Goal: Navigation & Orientation: Find specific page/section

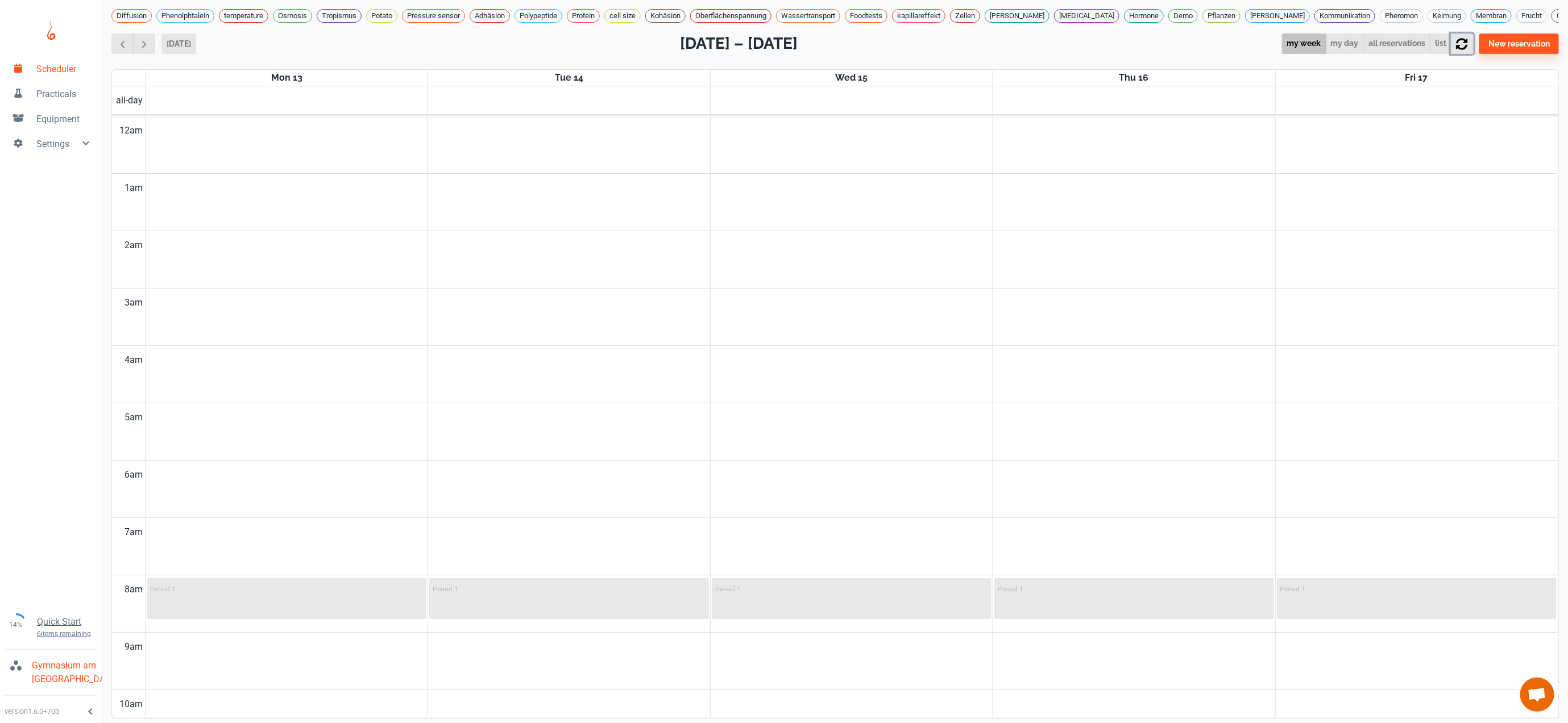
click at [1468, 50] on icon "button" at bounding box center [1461, 44] width 12 height 12
click at [122, 38] on span "button" at bounding box center [122, 44] width 12 height 12
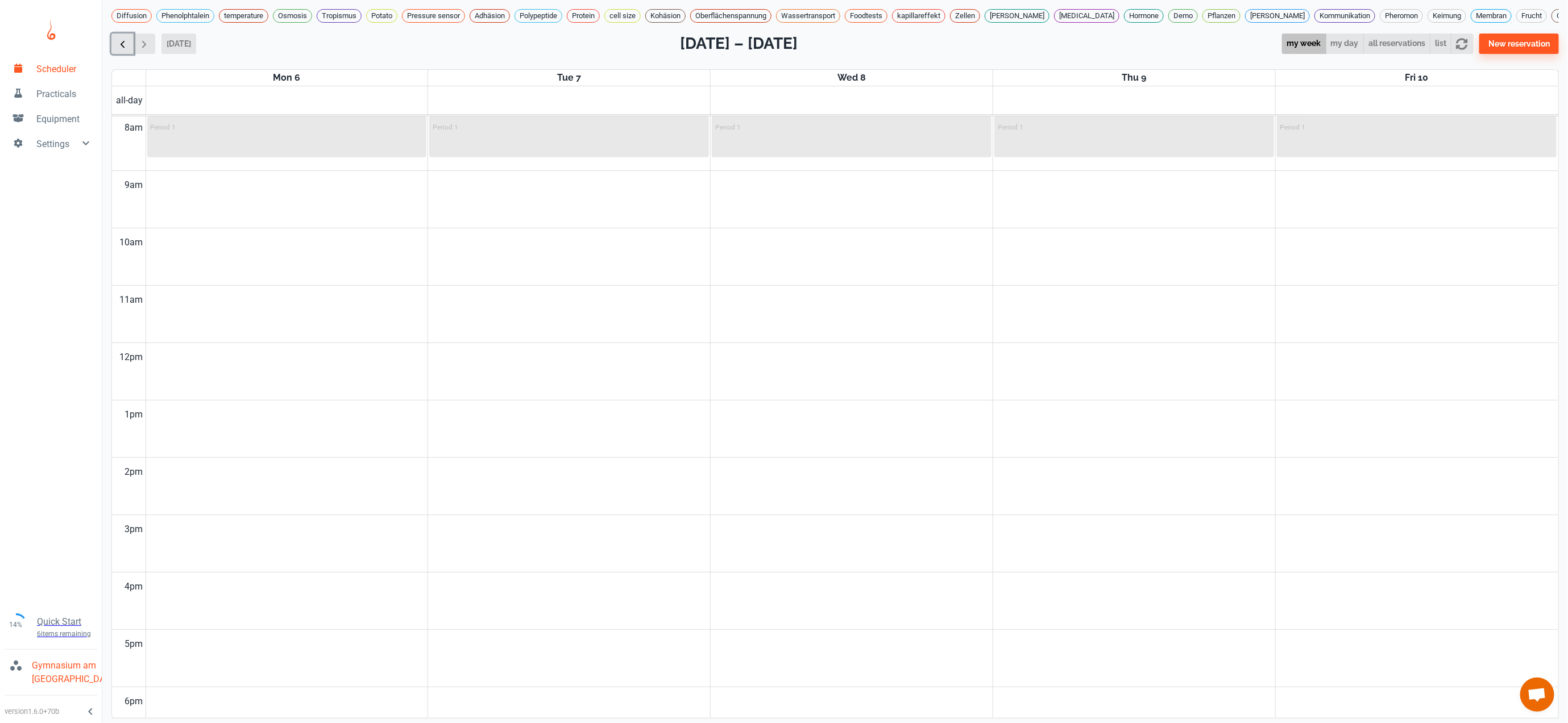
click at [122, 38] on span "button" at bounding box center [122, 44] width 12 height 12
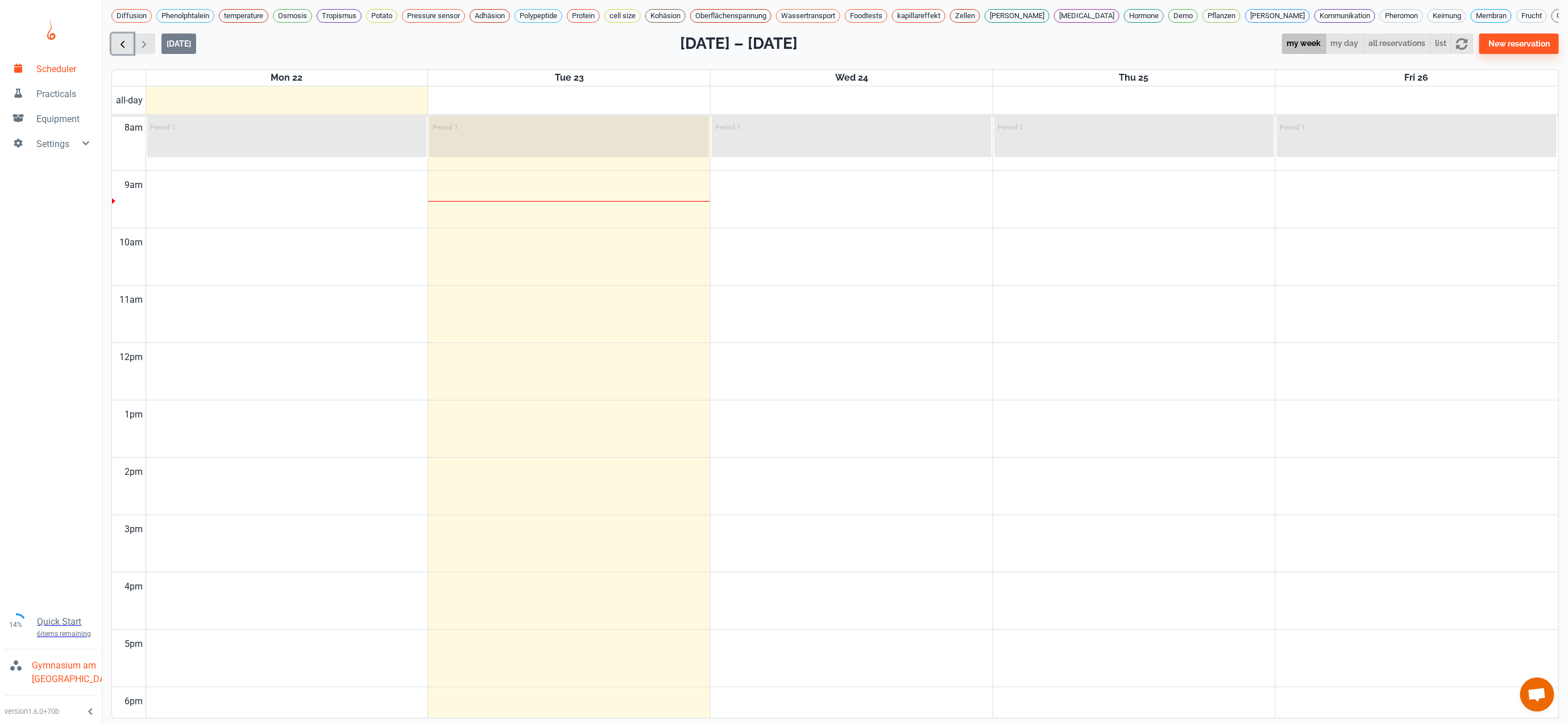
click at [122, 38] on span "button" at bounding box center [122, 44] width 12 height 12
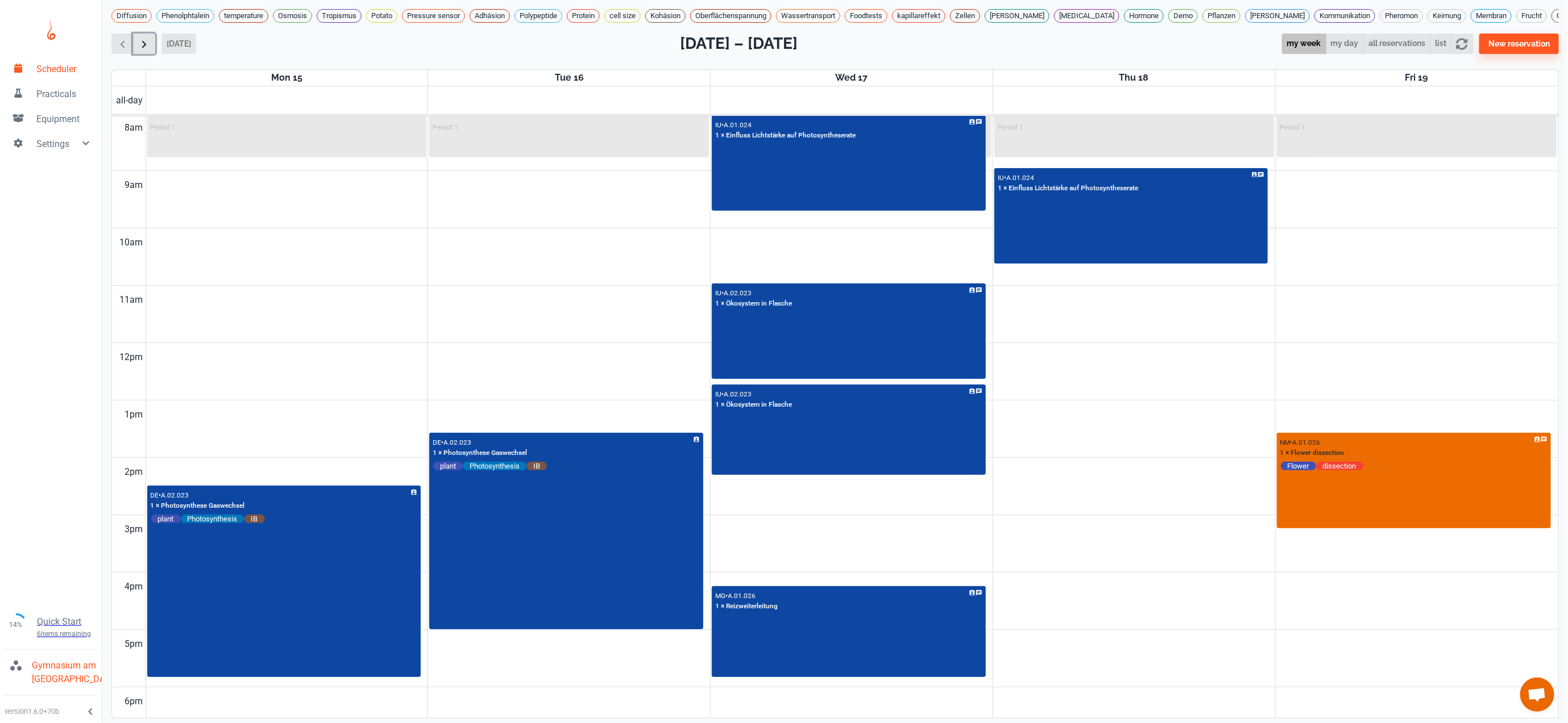
click at [149, 38] on span "button" at bounding box center [144, 44] width 12 height 12
